Goal: Task Accomplishment & Management: Complete application form

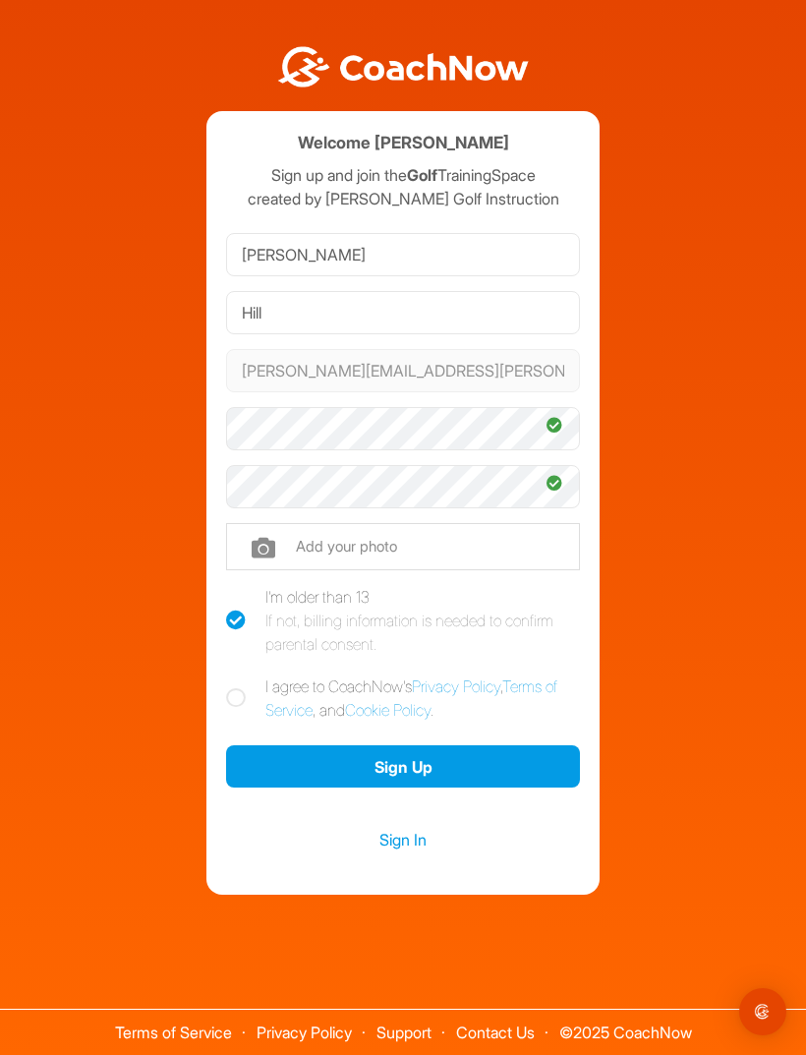
click at [240, 708] on icon at bounding box center [236, 698] width 20 height 20
click at [239, 687] on input "I agree to CoachNow's Privacy Policy , Terms of Service , and Cookie Policy ." at bounding box center [232, 681] width 13 height 13
checkbox input "true"
click at [396, 788] on button "Sign Up" at bounding box center [403, 766] width 354 height 42
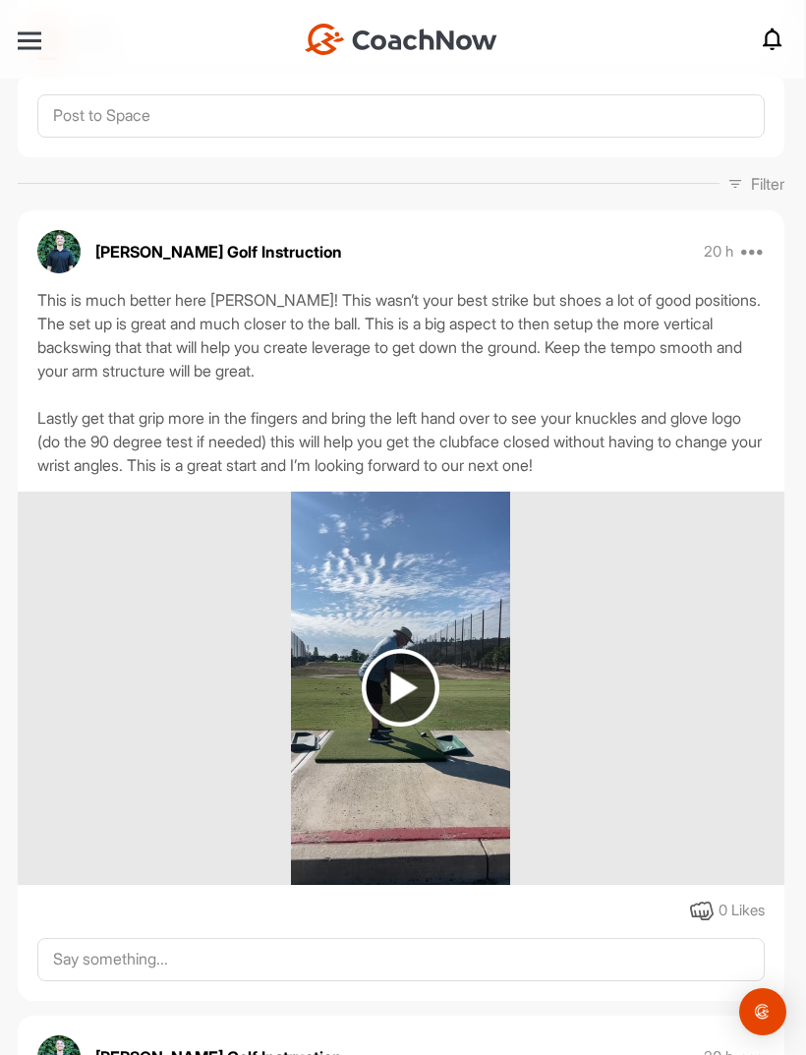
scroll to position [217, 0]
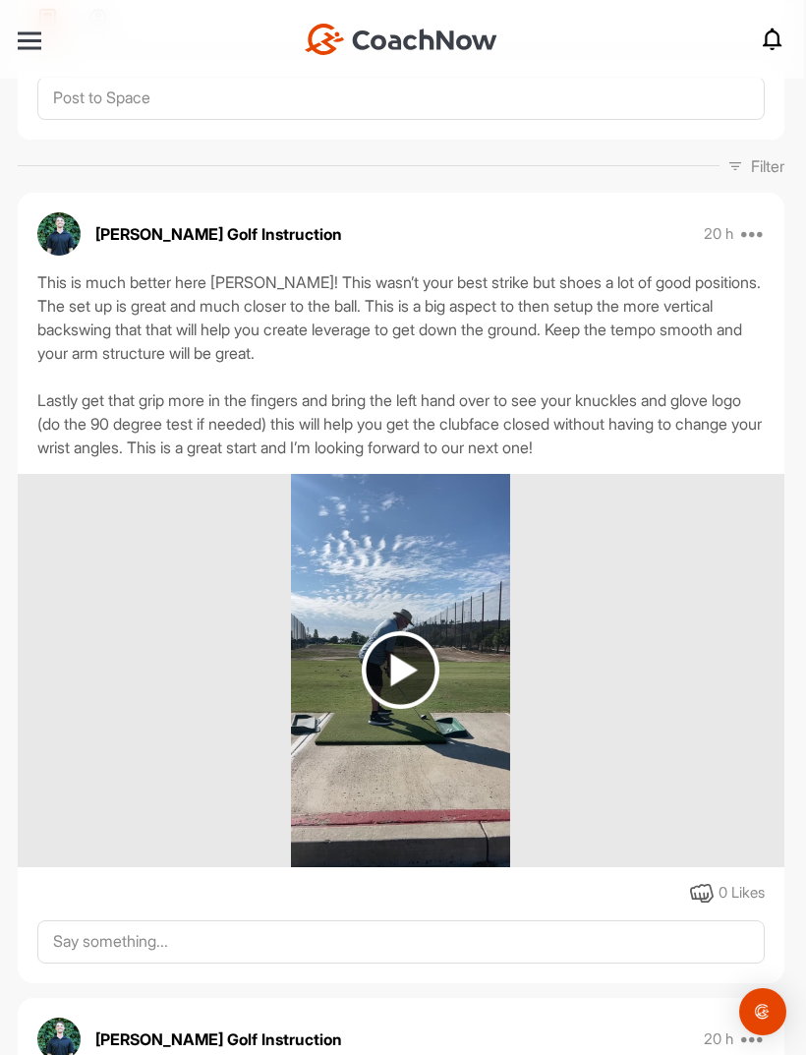
click at [401, 678] on img at bounding box center [401, 670] width 78 height 78
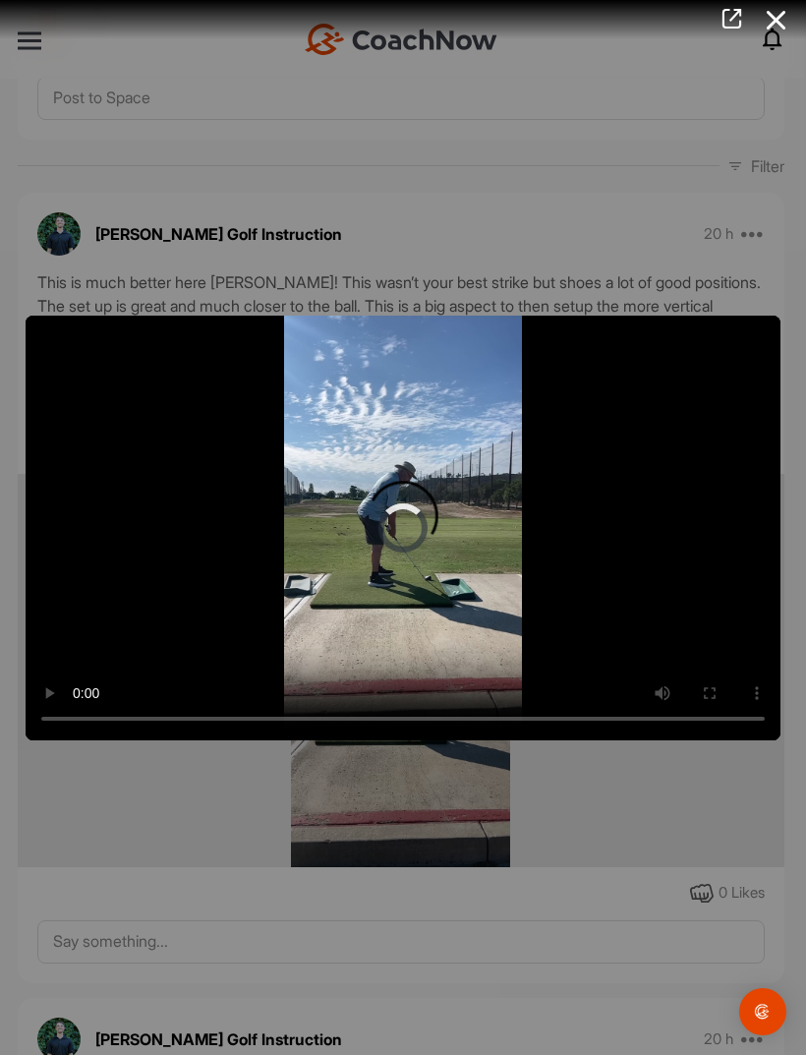
click at [399, 561] on video "Video Player" at bounding box center [403, 528] width 755 height 425
click at [777, 12] on icon at bounding box center [776, 20] width 45 height 36
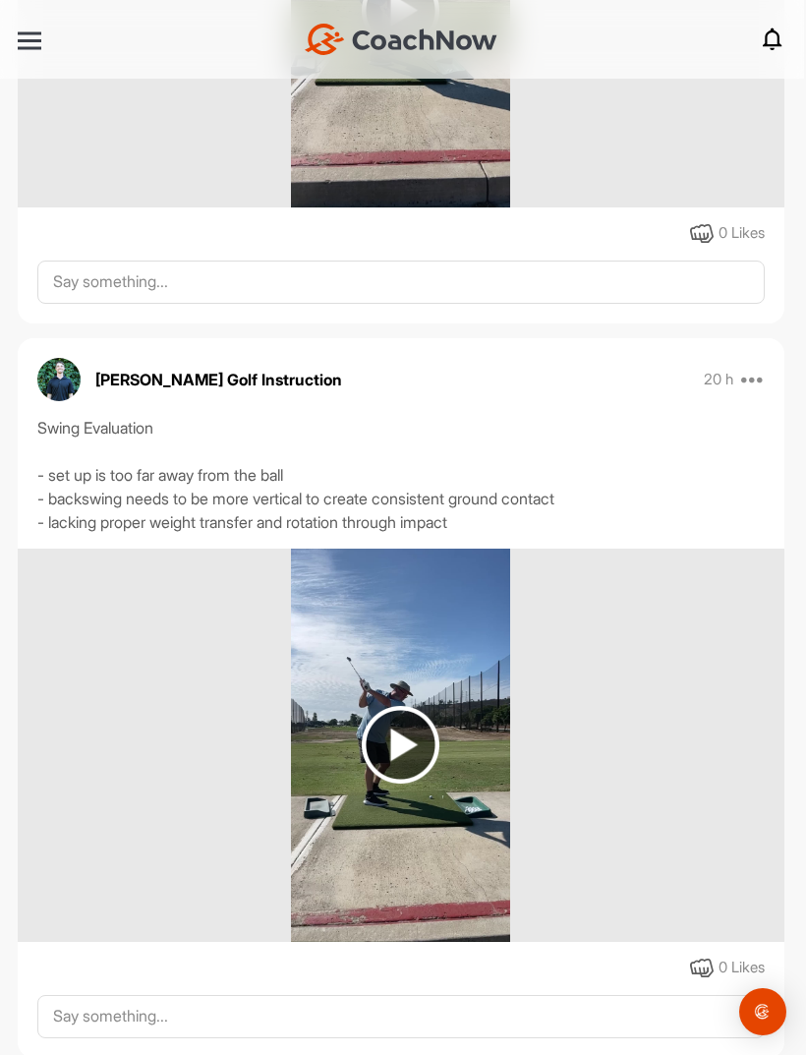
scroll to position [63, 0]
